Goal: Information Seeking & Learning: Learn about a topic

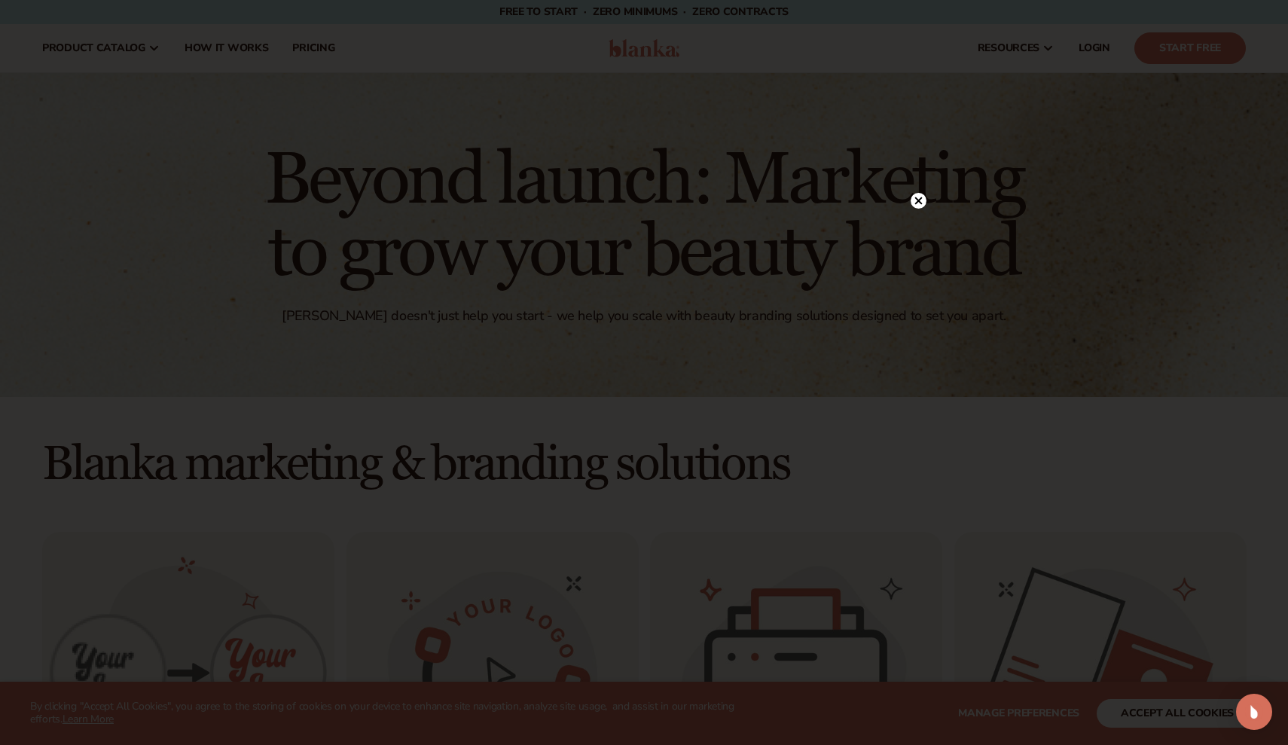
click at [922, 197] on circle at bounding box center [919, 201] width 16 height 16
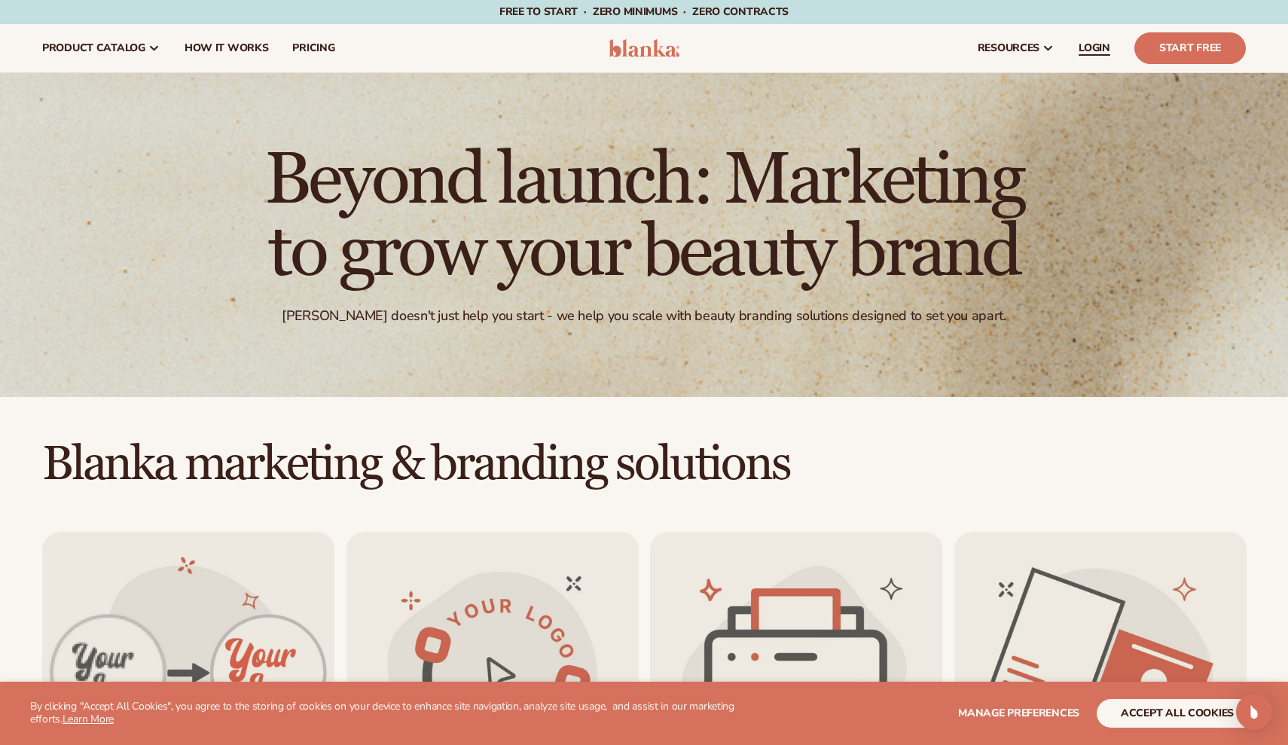
click at [1090, 57] on link "LOGIN" at bounding box center [1094, 48] width 56 height 48
click at [947, 469] on h2 "Blanka marketing & branding solutions" at bounding box center [644, 464] width 1288 height 50
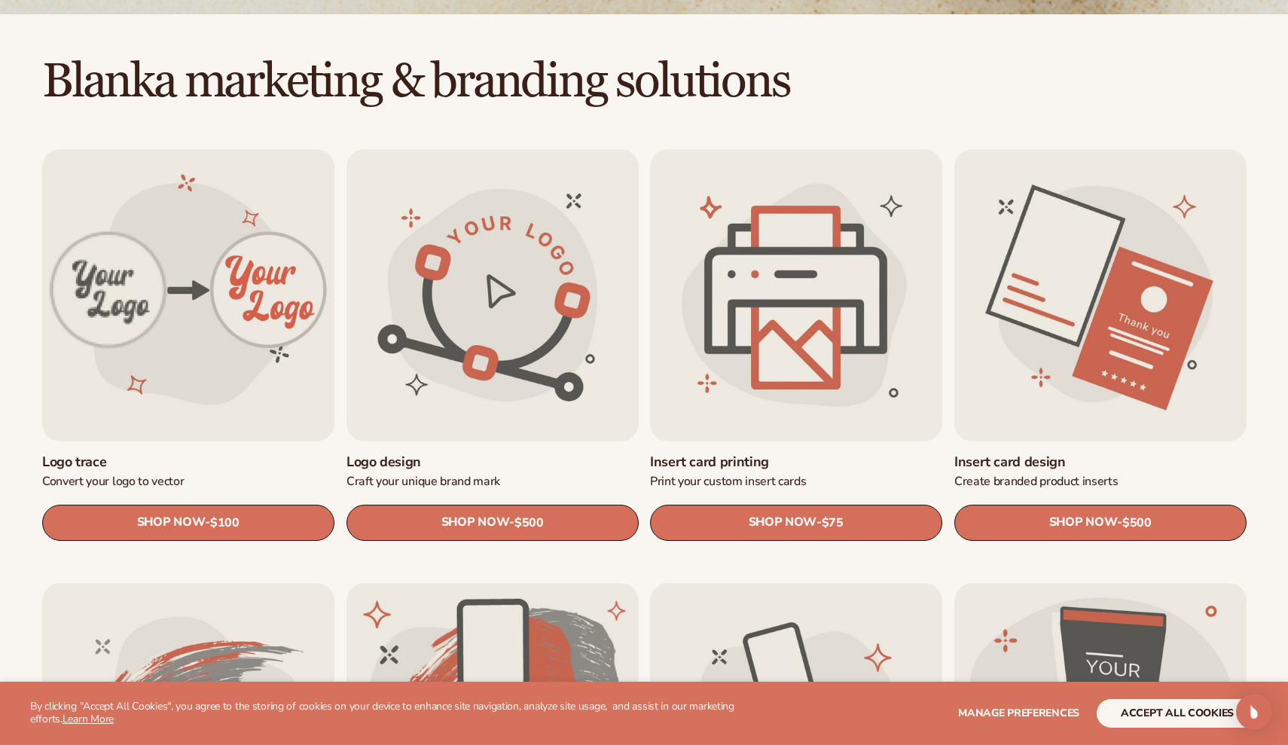
scroll to position [385, 0]
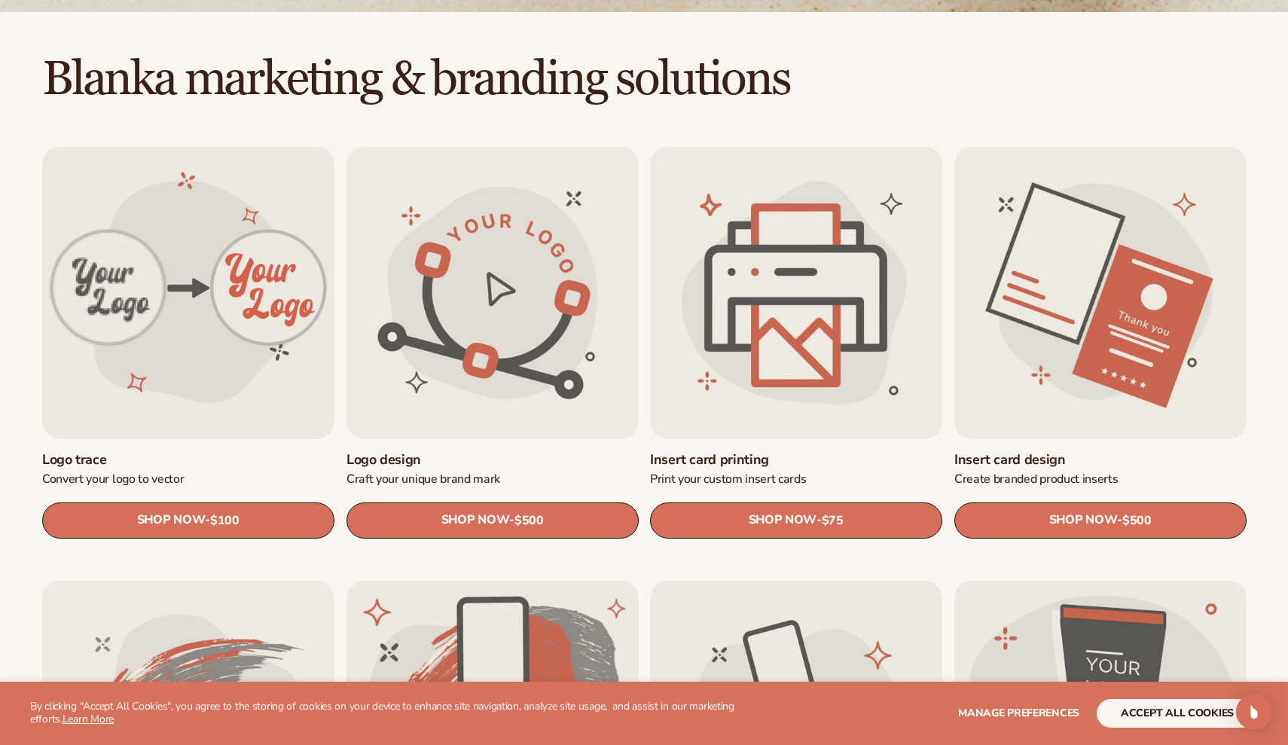
click at [1221, 86] on h2 "Blanka marketing & branding solutions" at bounding box center [644, 79] width 1288 height 50
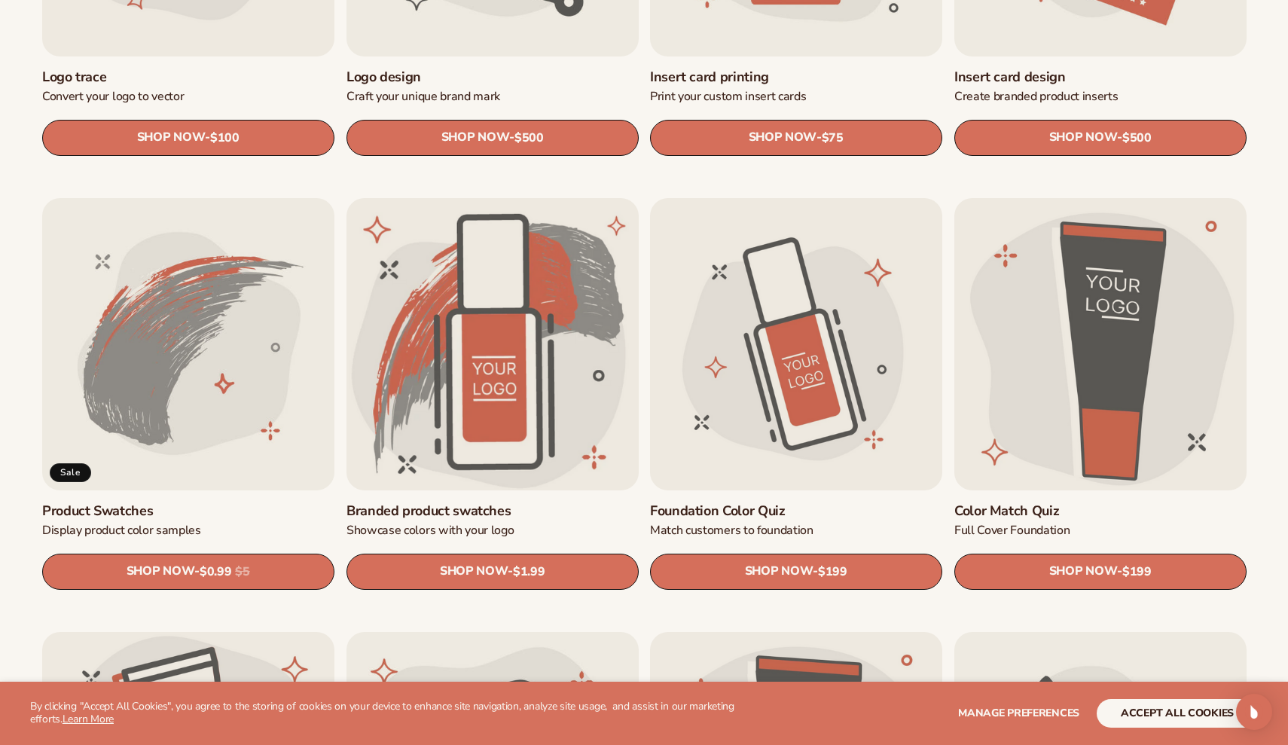
scroll to position [768, 0]
click at [271, 501] on link "Product Swatches" at bounding box center [188, 509] width 292 height 17
click at [791, 501] on link "Foundation Color Quiz" at bounding box center [796, 509] width 292 height 17
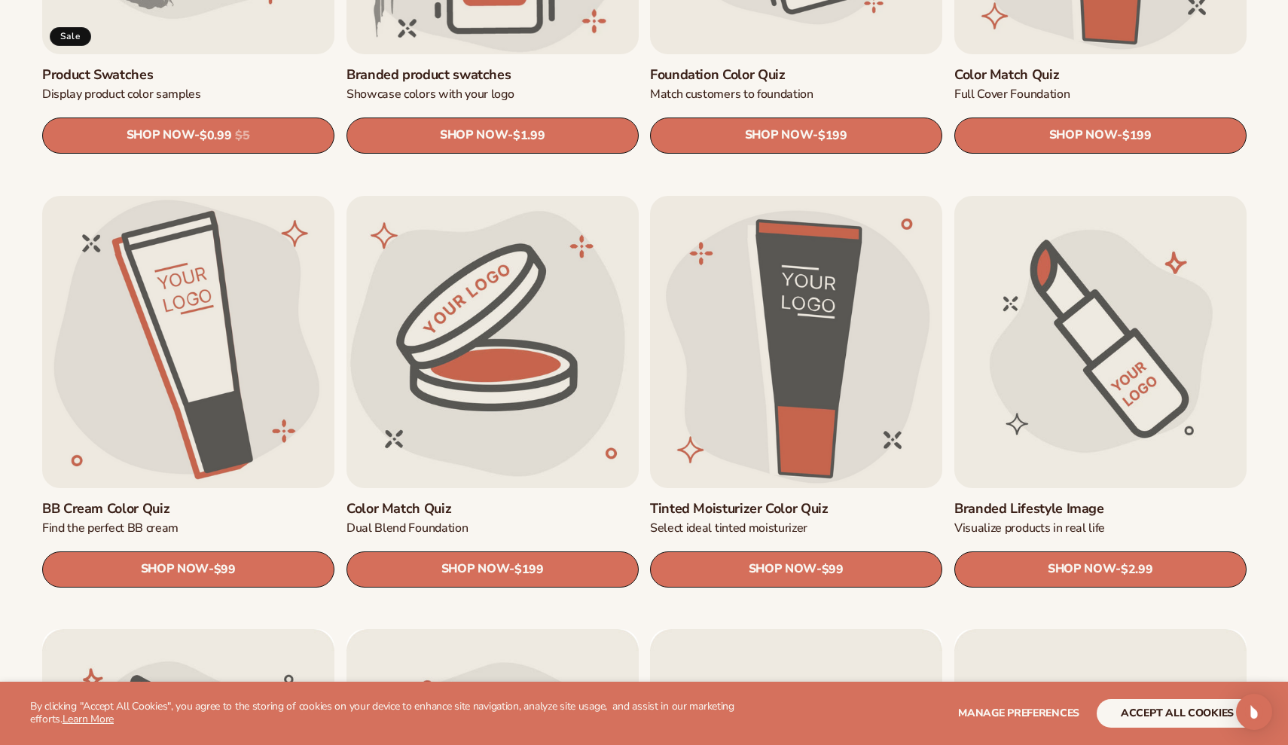
scroll to position [1213, 0]
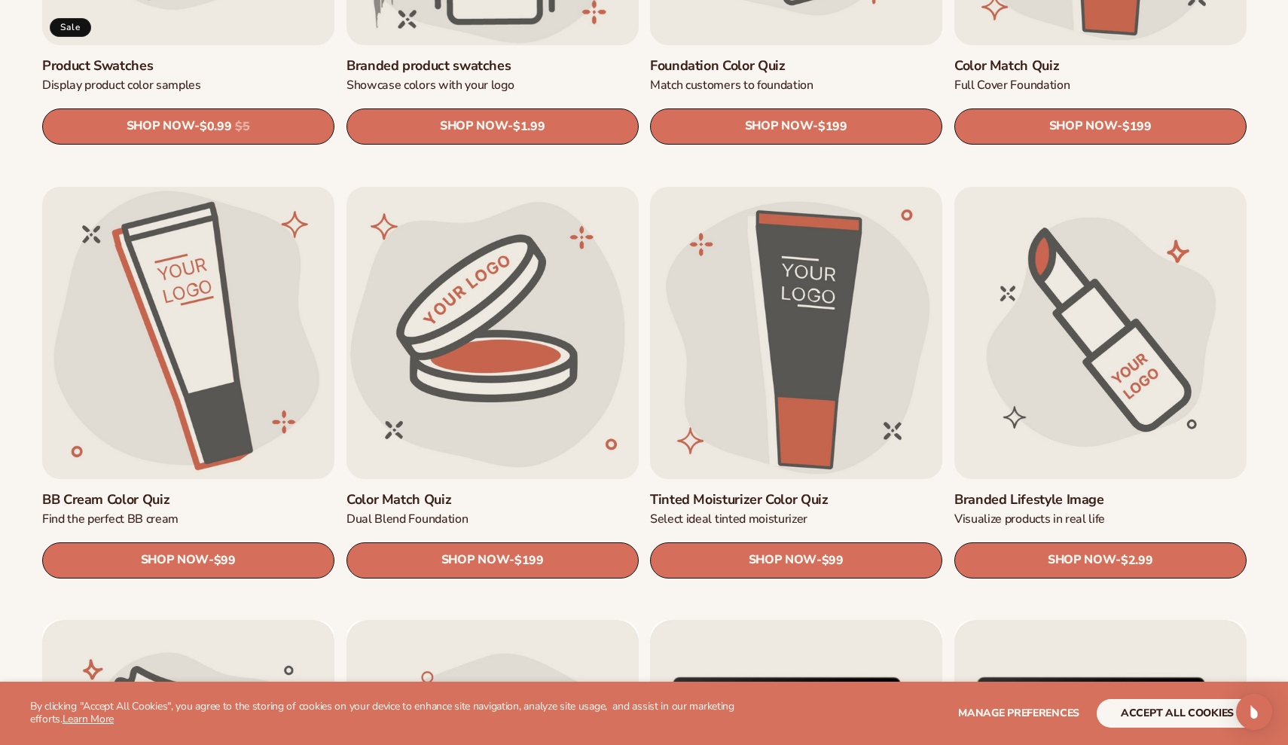
click at [1137, 490] on link "Branded Lifestyle Image" at bounding box center [1100, 498] width 292 height 17
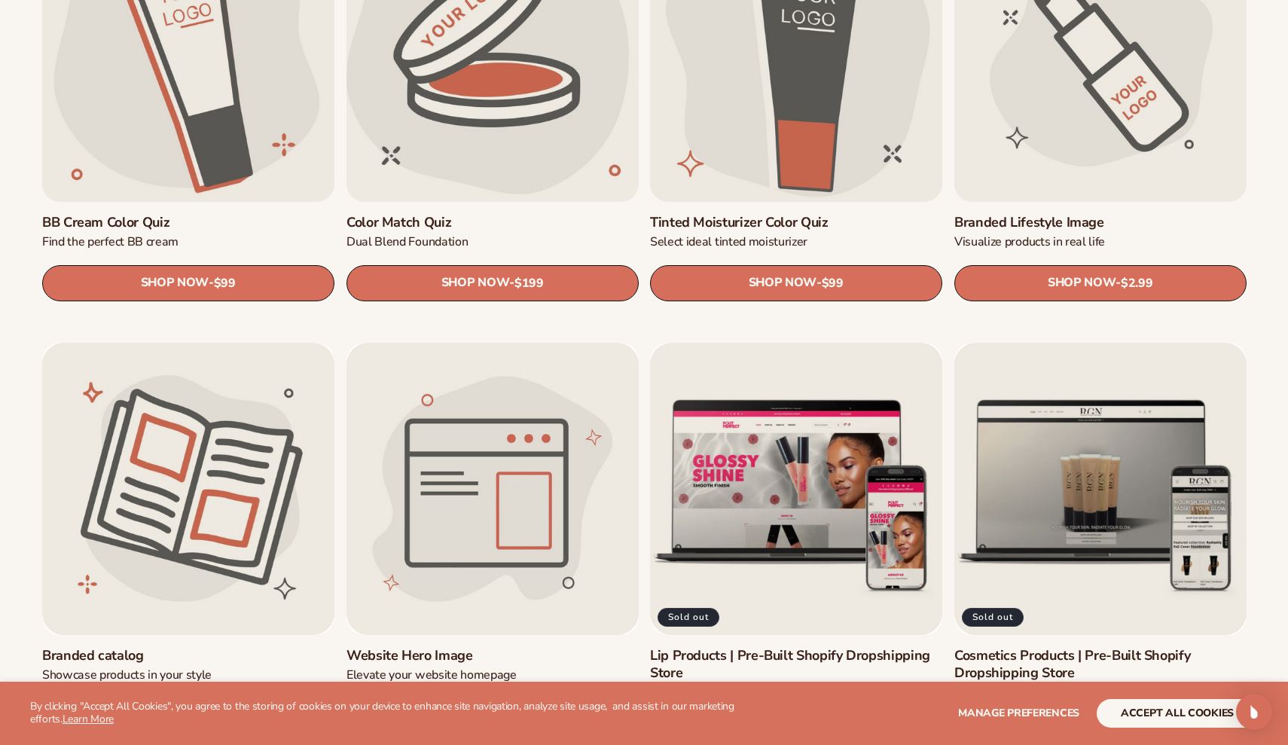
scroll to position [1505, 0]
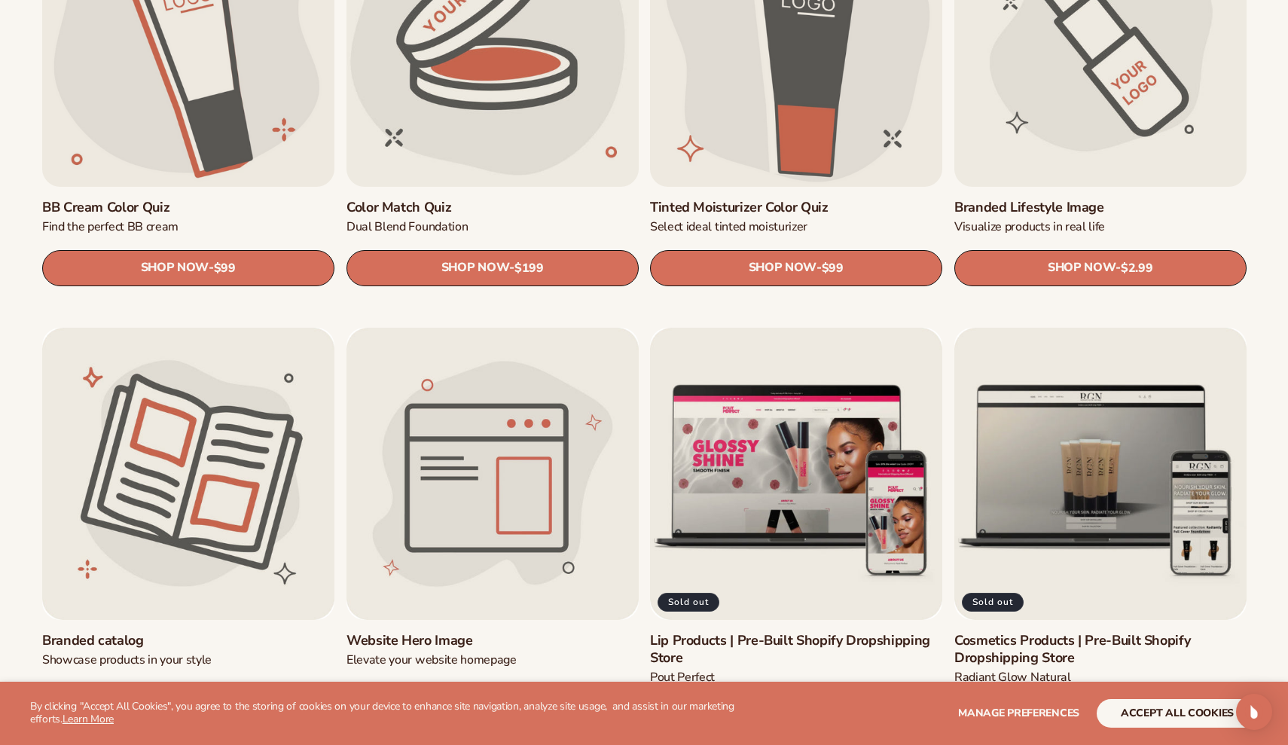
click at [1259, 302] on div "Logo trace Convert your logo to vector SHOP NOW - Regular price $100 Sale price…" at bounding box center [644, 107] width 1288 height 2161
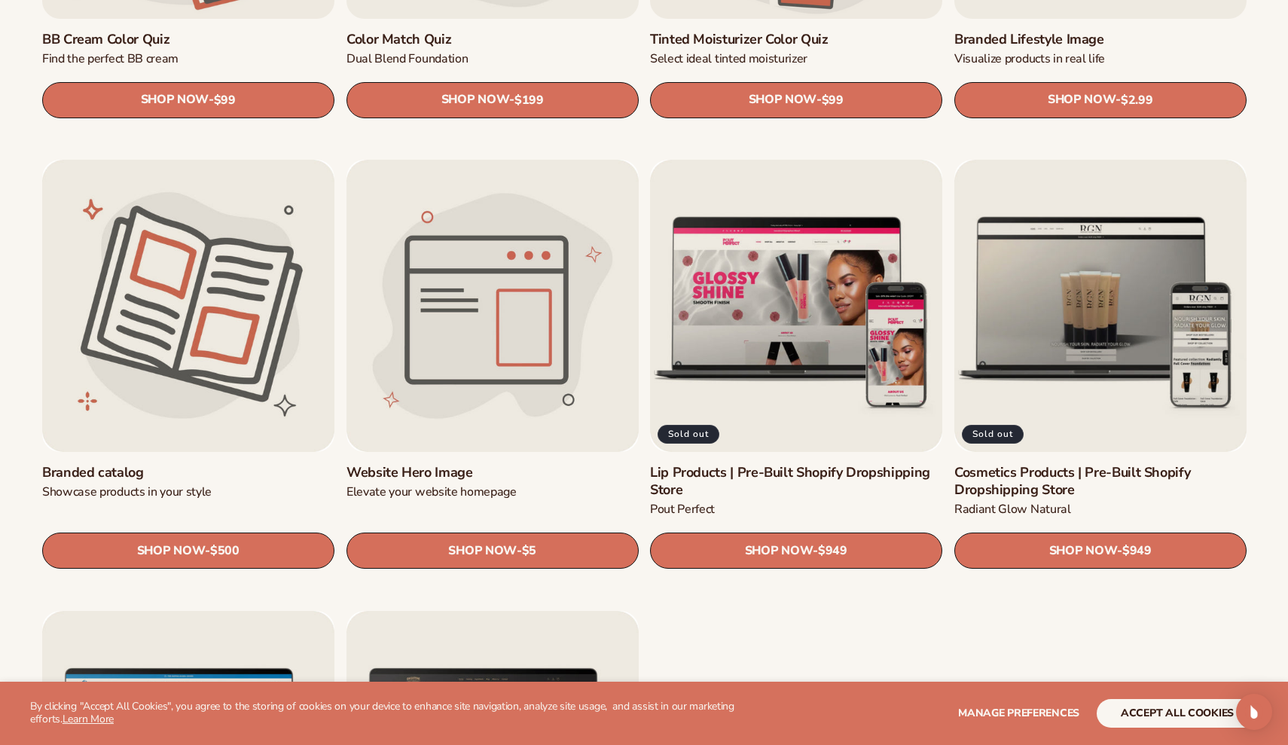
scroll to position [1673, 0]
click at [540, 463] on link "Website Hero Image" at bounding box center [492, 471] width 292 height 17
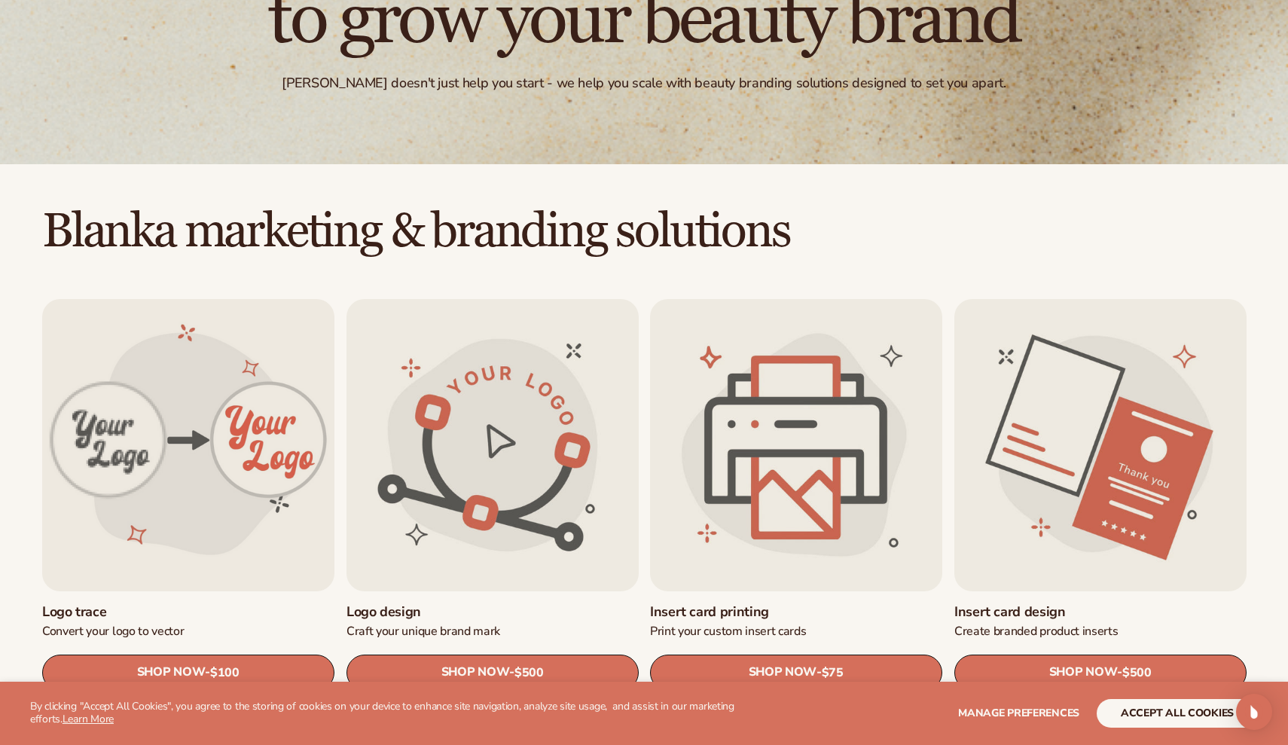
scroll to position [551, 0]
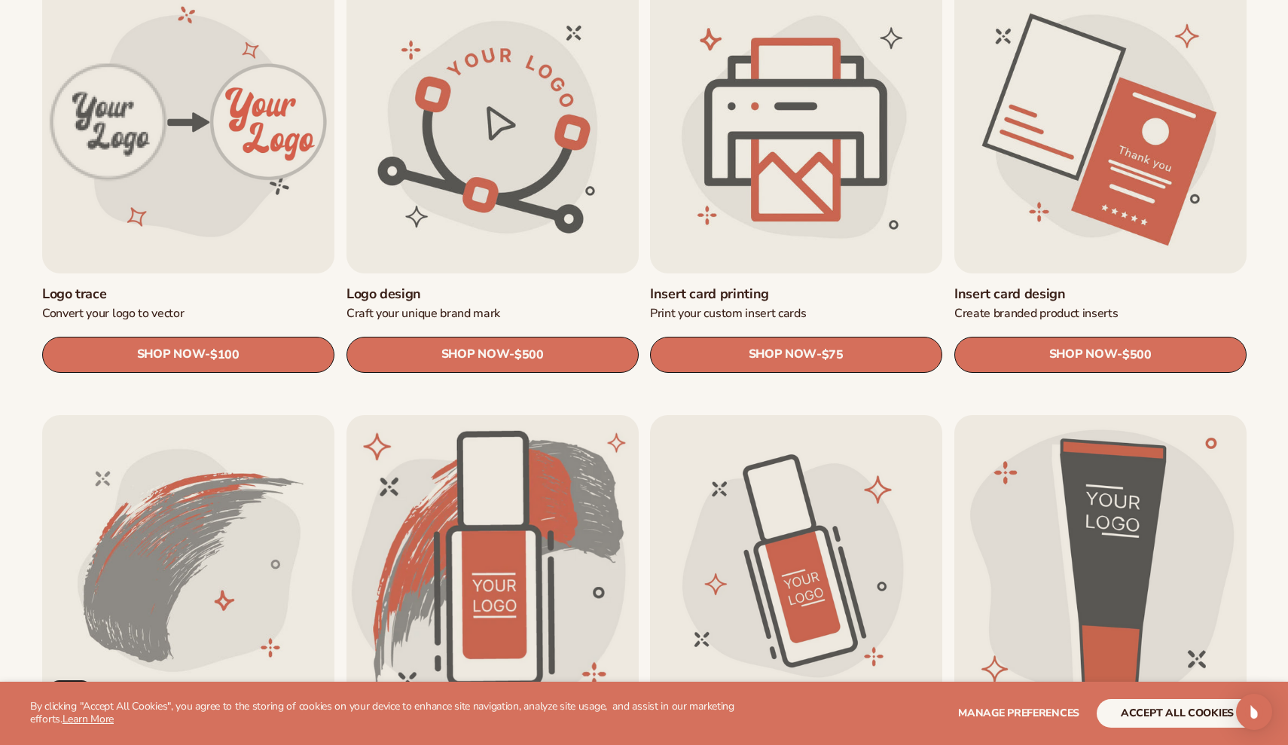
click at [1128, 285] on link "Insert card design" at bounding box center [1100, 293] width 292 height 17
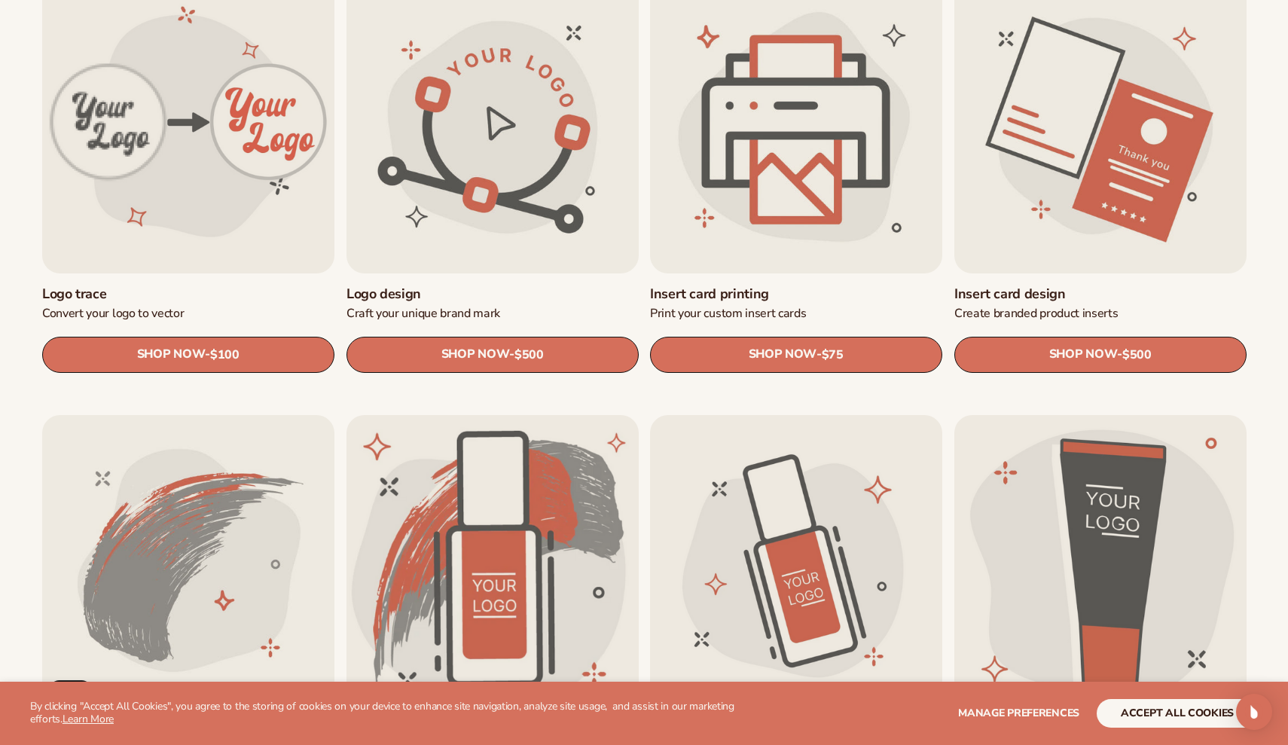
click at [783, 285] on link "Insert card printing" at bounding box center [796, 293] width 292 height 17
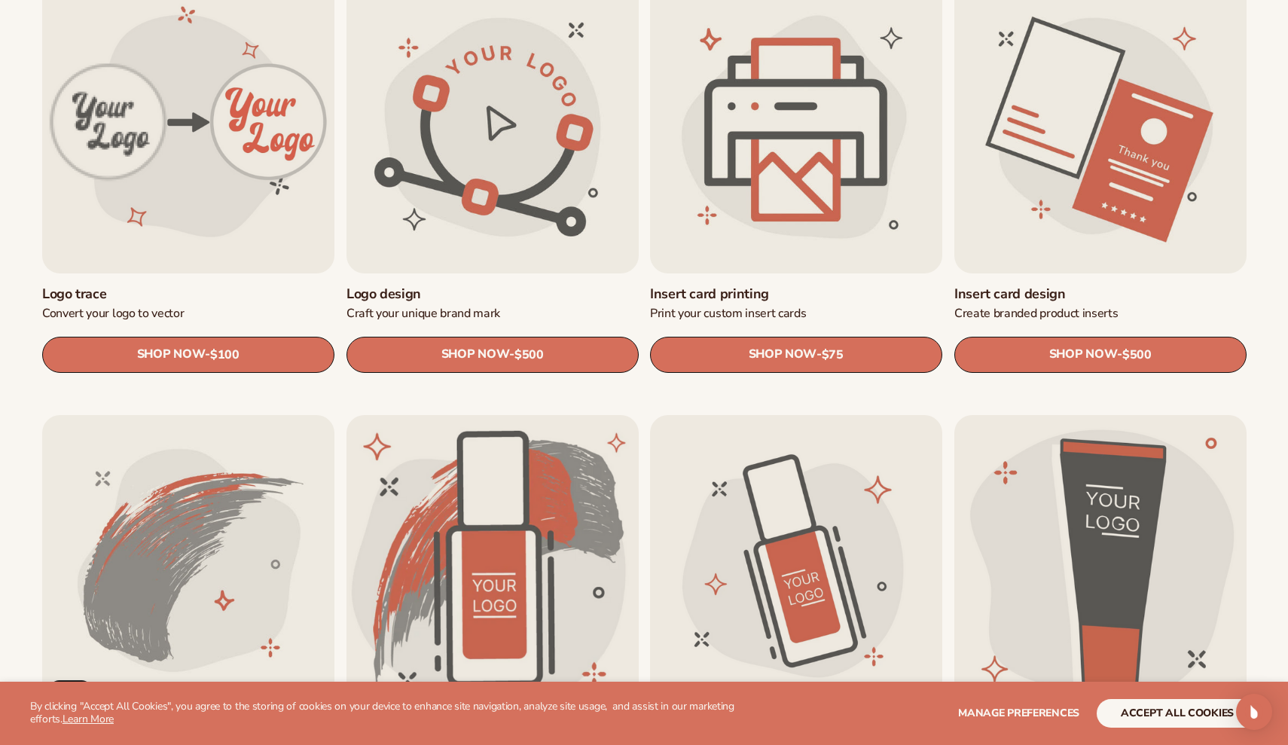
click at [489, 285] on link "Logo design" at bounding box center [492, 293] width 292 height 17
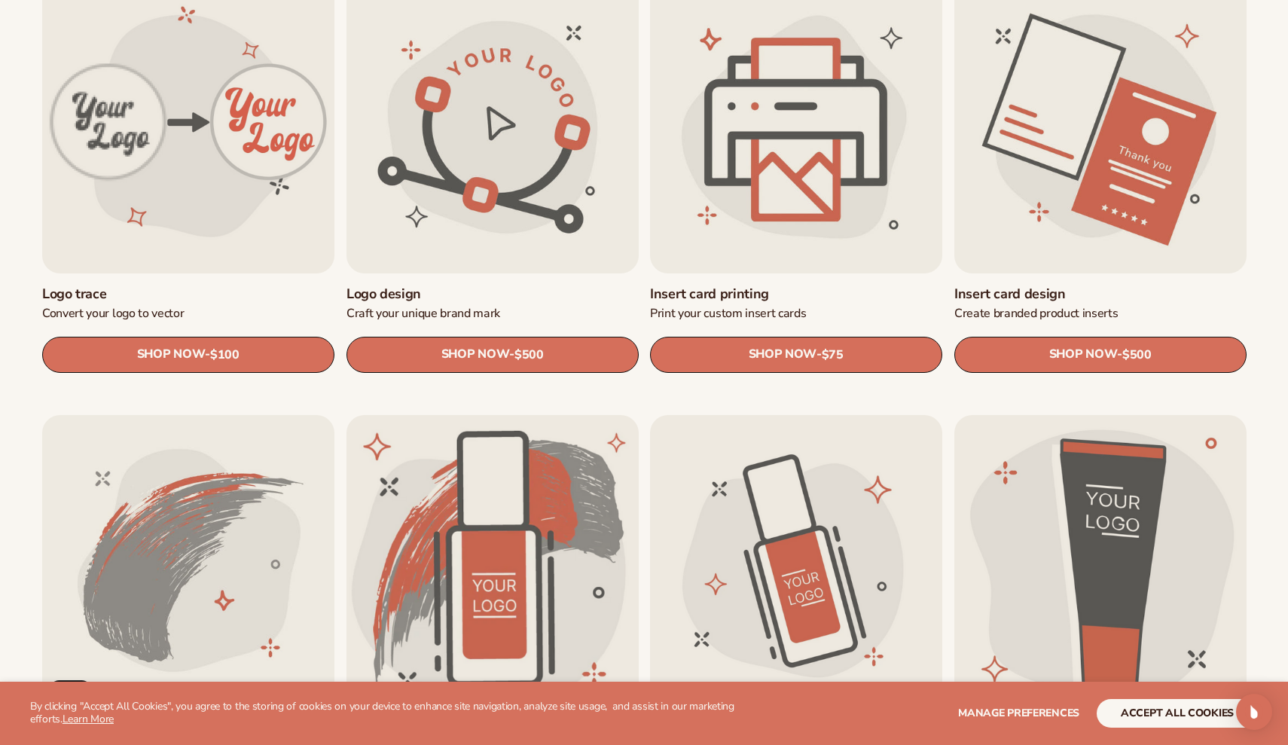
click at [1053, 285] on link "Insert card design" at bounding box center [1100, 293] width 292 height 17
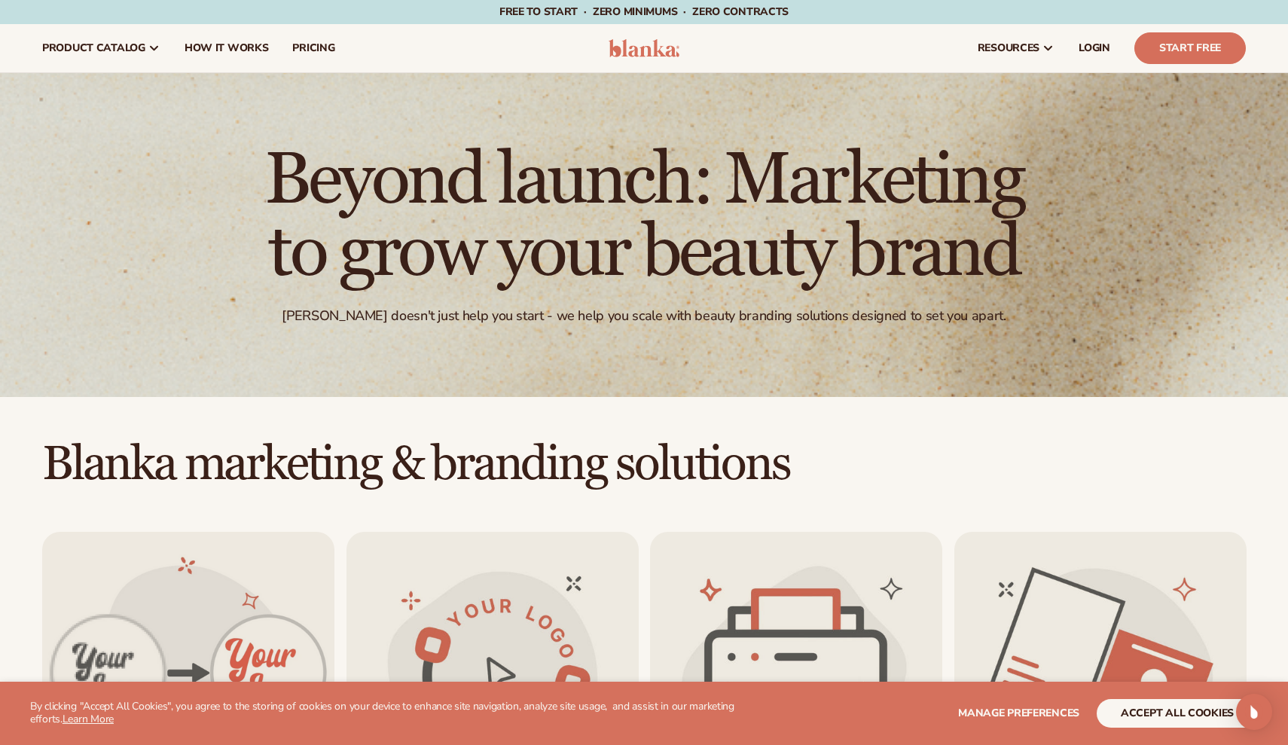
scroll to position [0, 0]
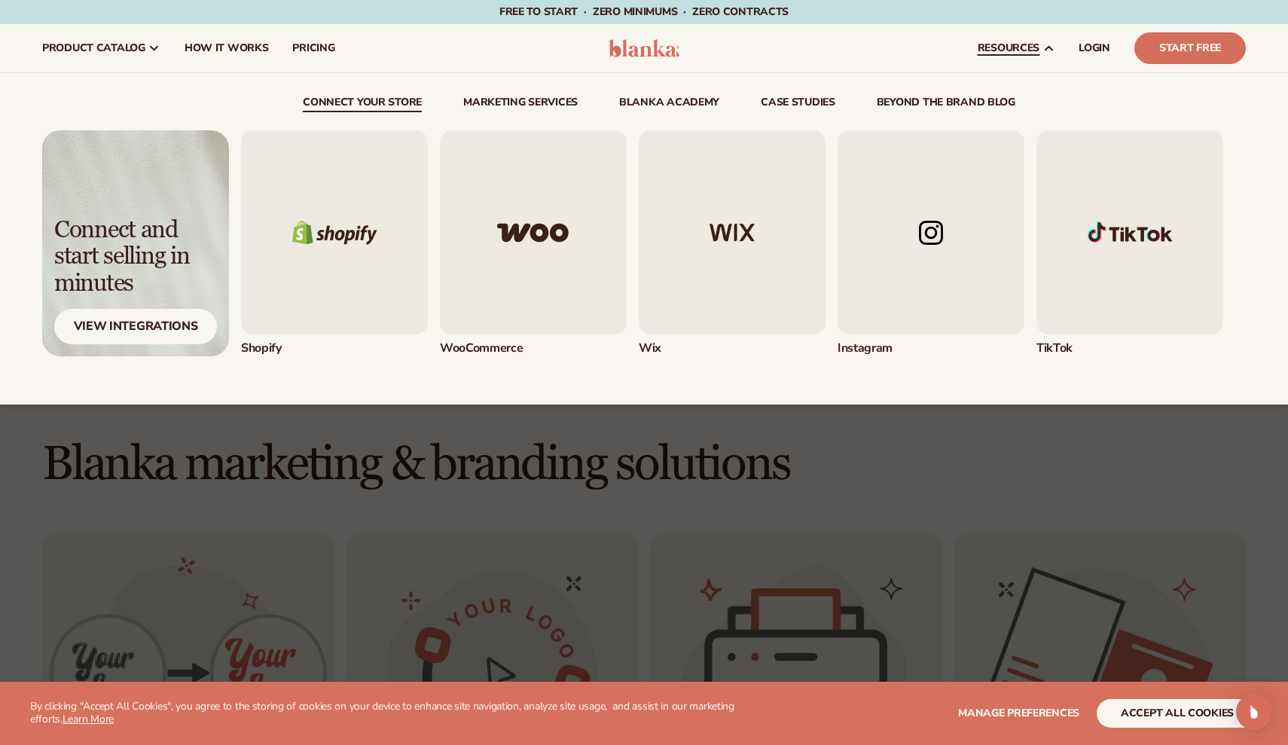
click at [947, 208] on img "4 / 5" at bounding box center [930, 232] width 187 height 204
click at [972, 105] on link "beyond the brand blog" at bounding box center [946, 104] width 139 height 15
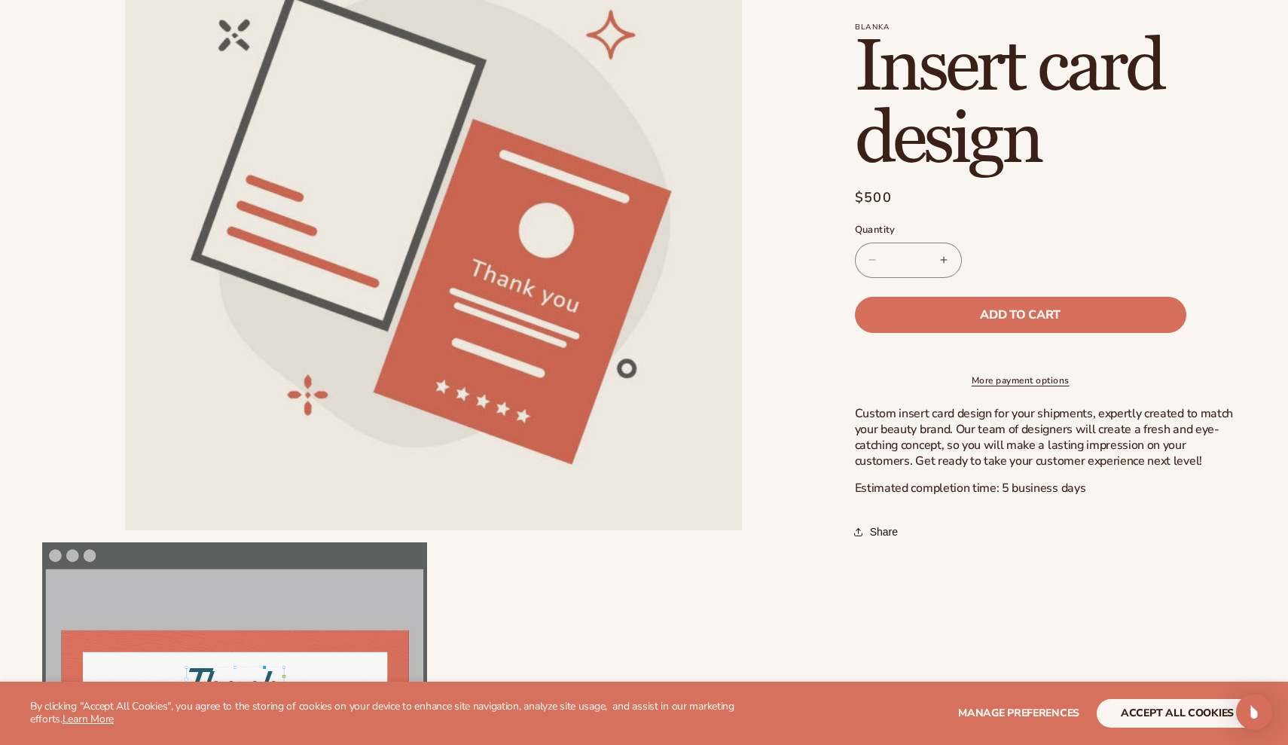
scroll to position [607, 0]
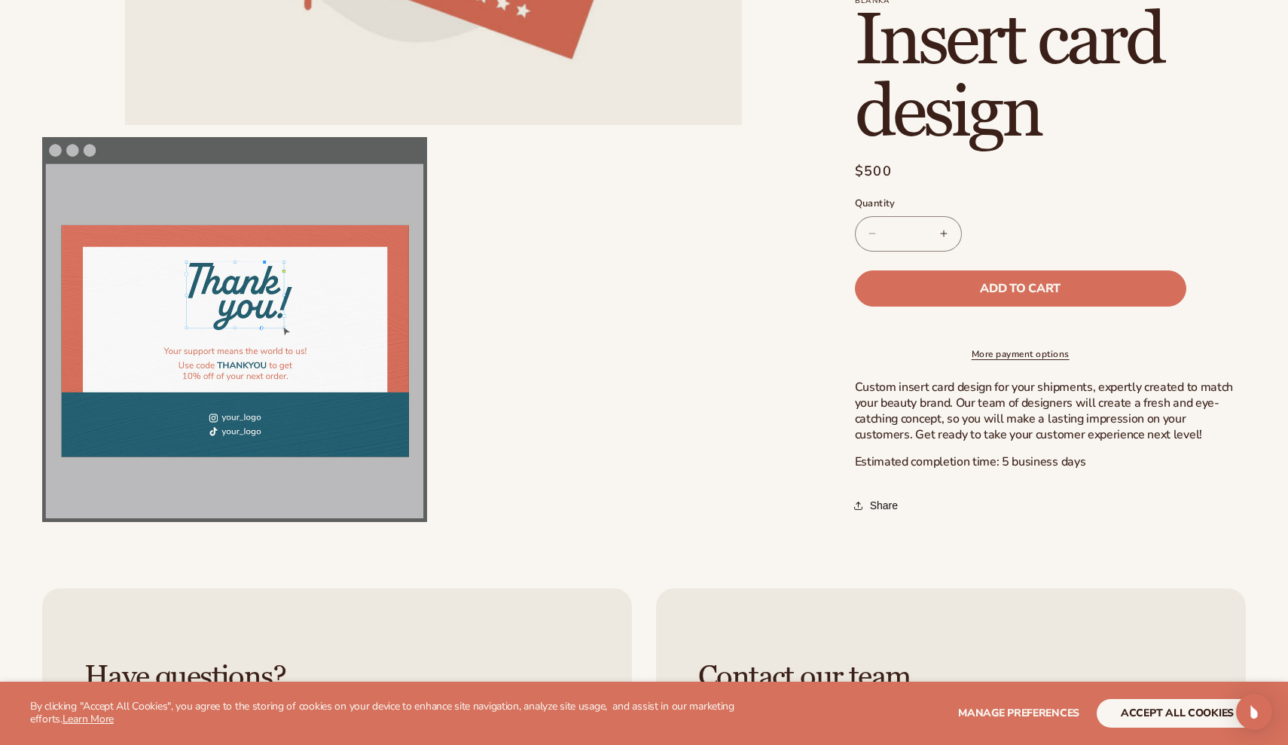
click at [1048, 455] on p "Estimated completion time: 5 business days" at bounding box center [1050, 463] width 391 height 16
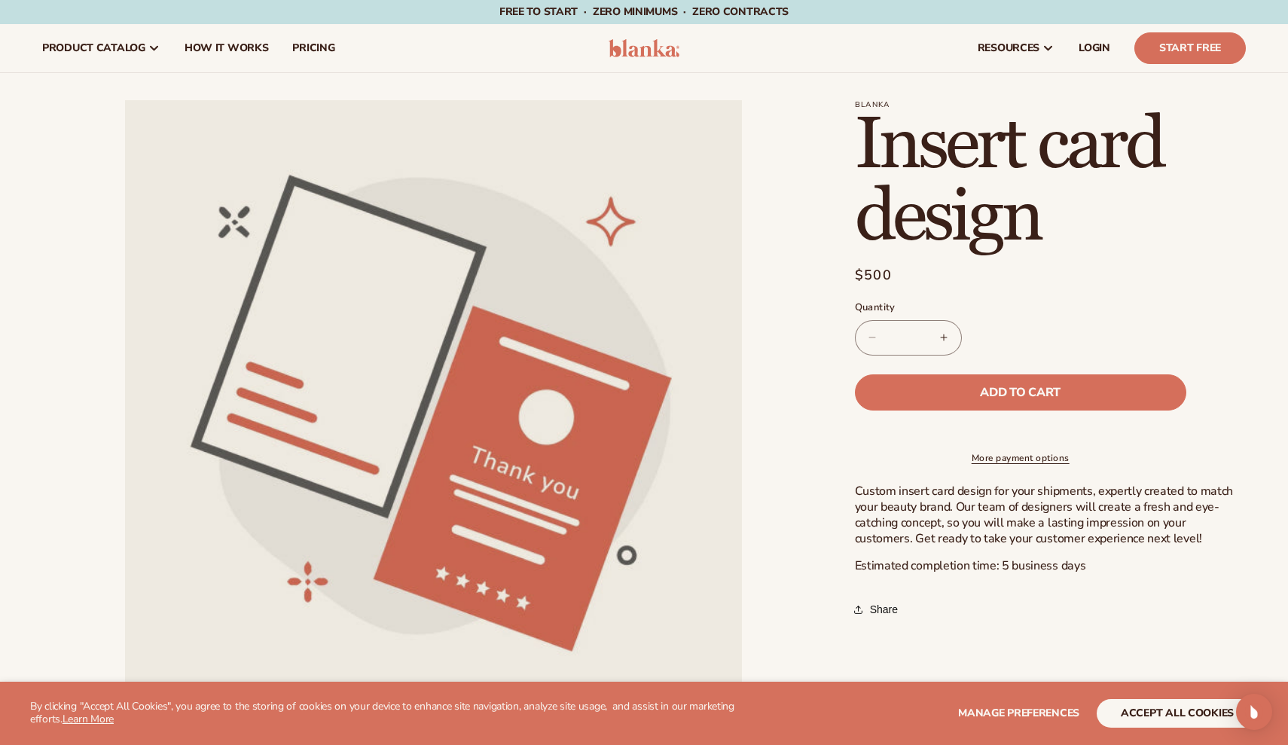
scroll to position [0, 0]
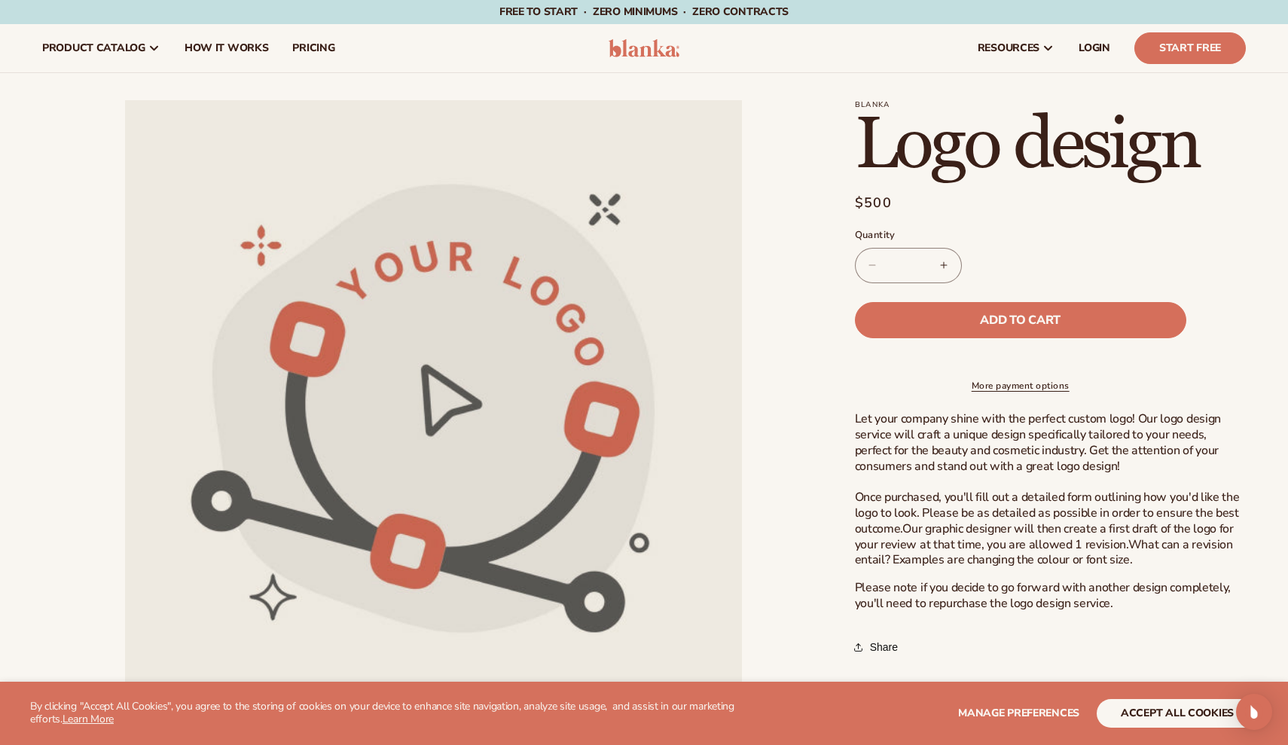
click at [843, 461] on div "Blanka Logo design Logo design Regular price $500 Sale price $500 Regular price…" at bounding box center [1035, 614] width 421 height 1029
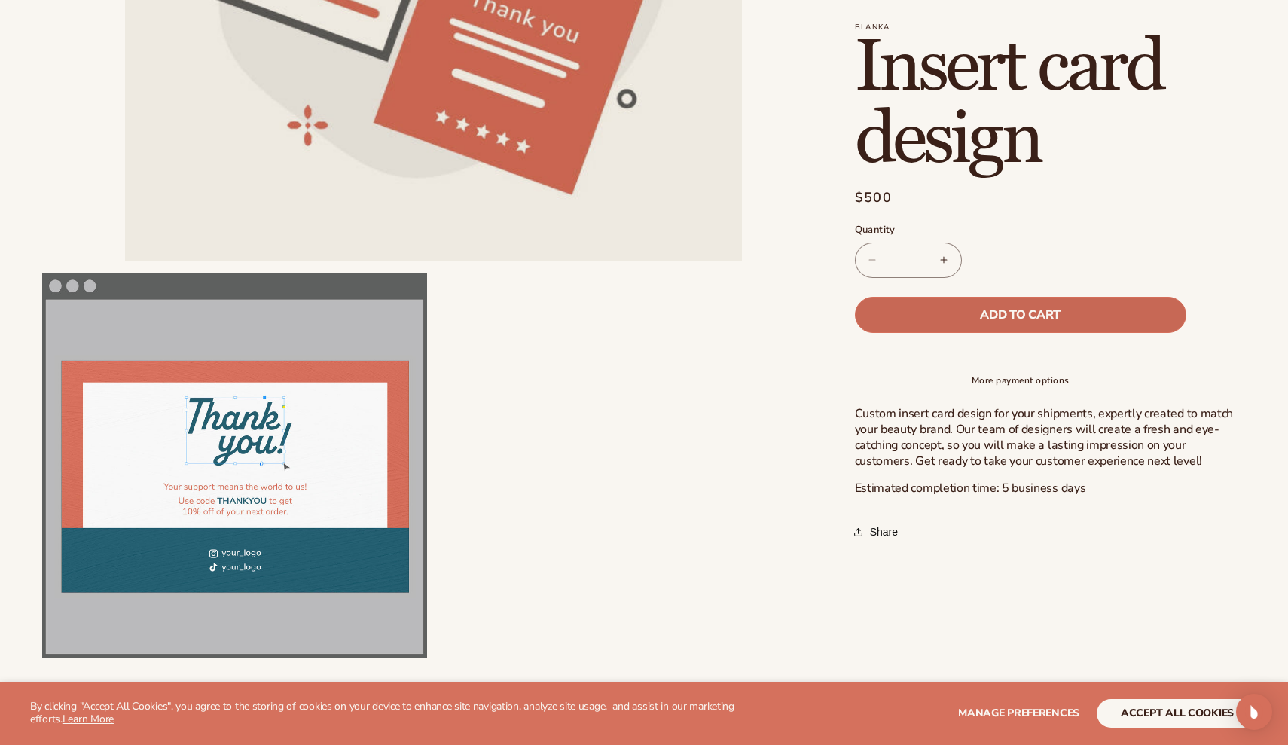
scroll to position [612, 0]
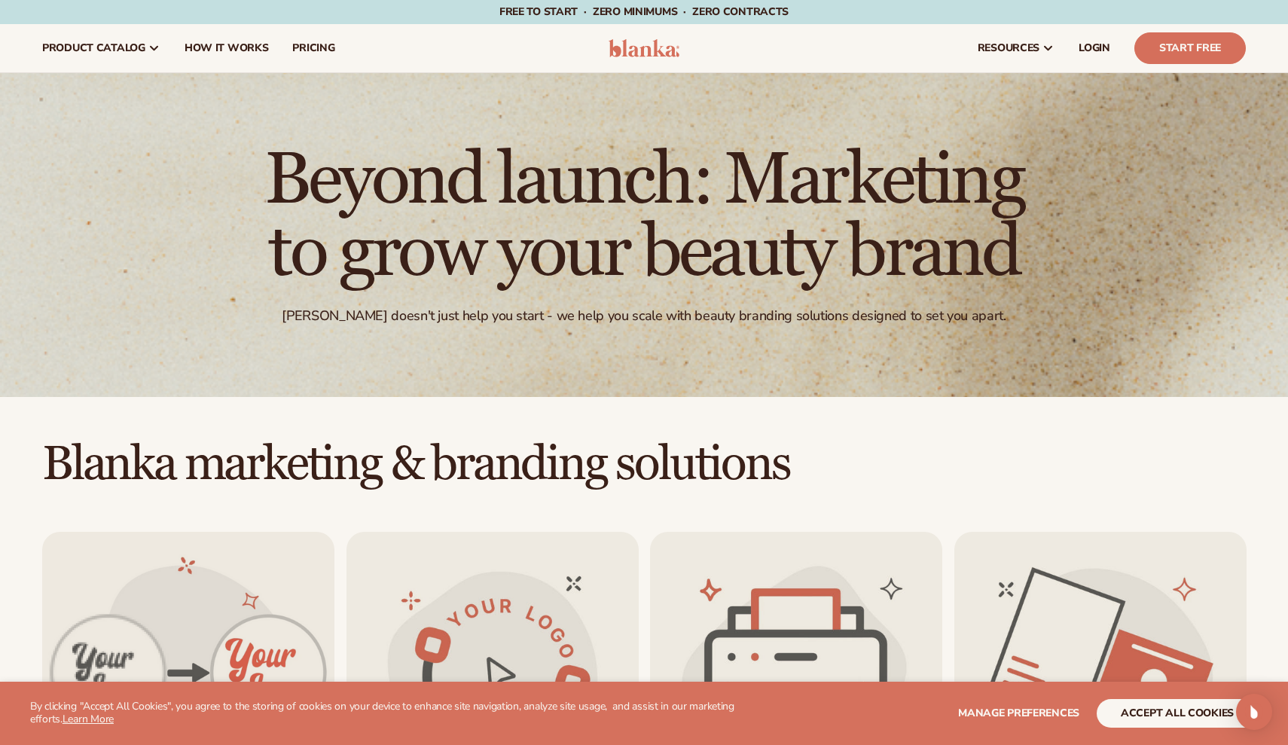
click at [1167, 4] on div "Free to start · ZERO minimums · ZERO contracts · Free to start · ZERO minimums …" at bounding box center [644, 12] width 1213 height 24
